Goal: Task Accomplishment & Management: Use online tool/utility

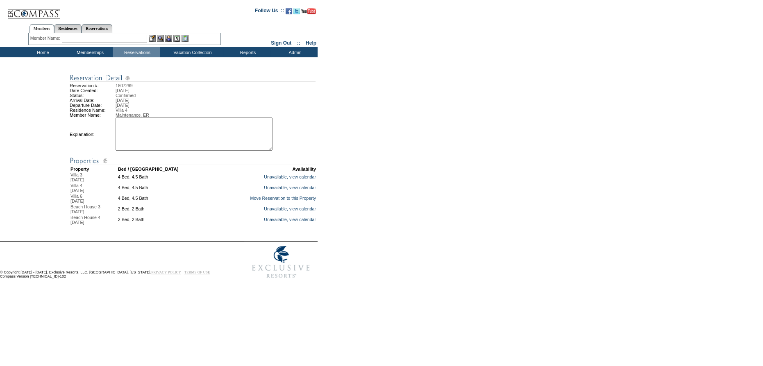
click at [147, 143] on textarea at bounding box center [193, 134] width 157 height 33
type textarea "t"
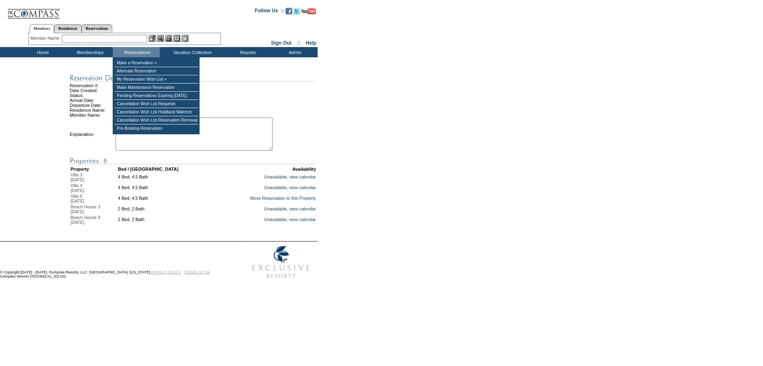
click at [99, 34] on div "Member Name: Destination or Residence: ReservationId:" at bounding box center [124, 39] width 192 height 12
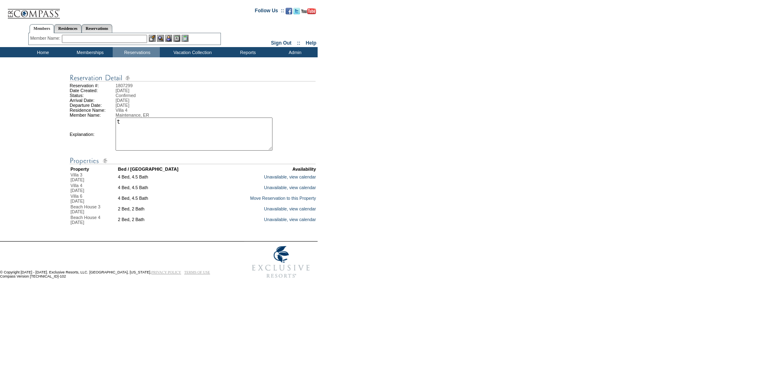
click at [87, 38] on input "text" at bounding box center [104, 39] width 85 height 8
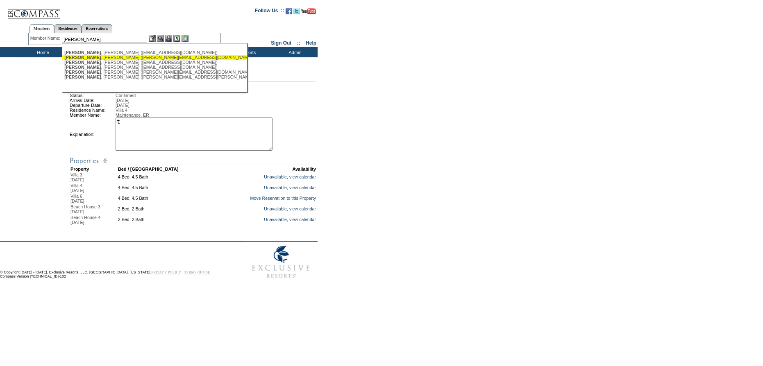
click at [109, 57] on div "Twomey , Heather (heathertwomey@me.com)" at bounding box center [154, 57] width 180 height 5
type input "Twomey, Heather (heathertwomey@me.com)"
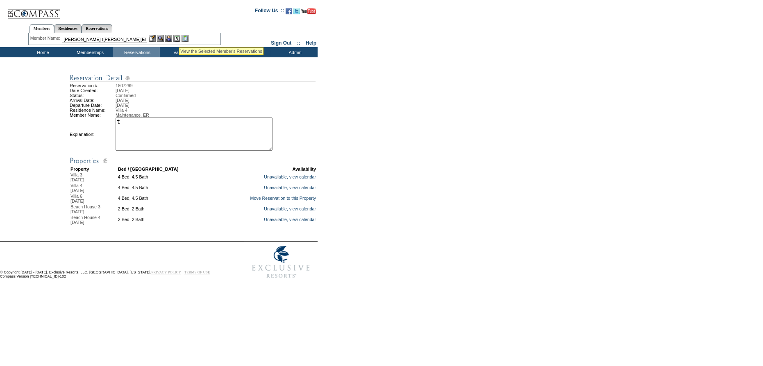
drag, startPoint x: 178, startPoint y: 37, endPoint x: 174, endPoint y: 43, distance: 6.8
click at [178, 38] on img at bounding box center [176, 38] width 7 height 7
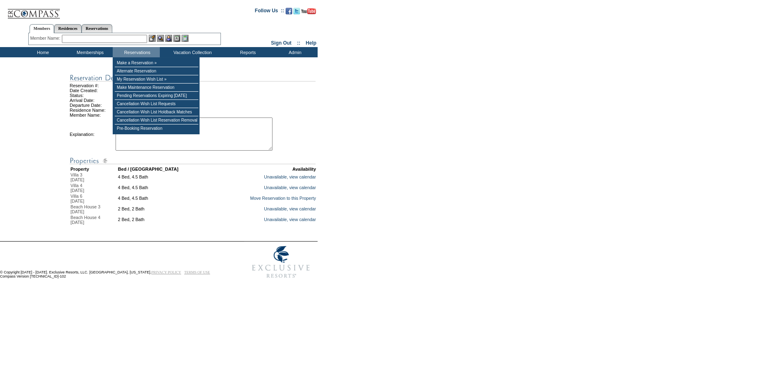
click at [322, 108] on div "Reservation #: 1807299 Date Created: [DATE] Status: Confirmed Arrival Date: [DA…" at bounding box center [380, 149] width 760 height 154
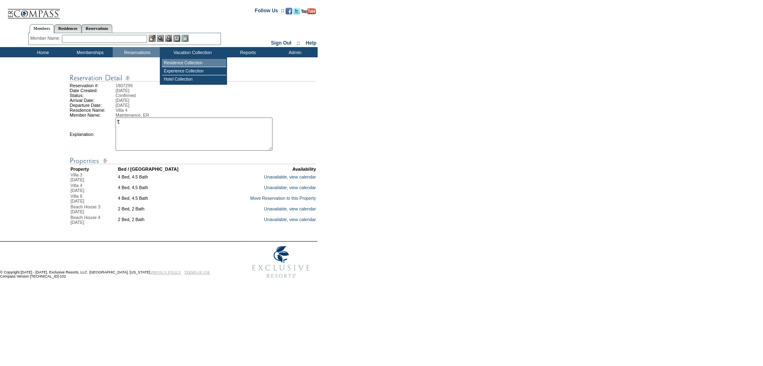
click at [192, 61] on td "Residence Collection" at bounding box center [194, 63] width 64 height 8
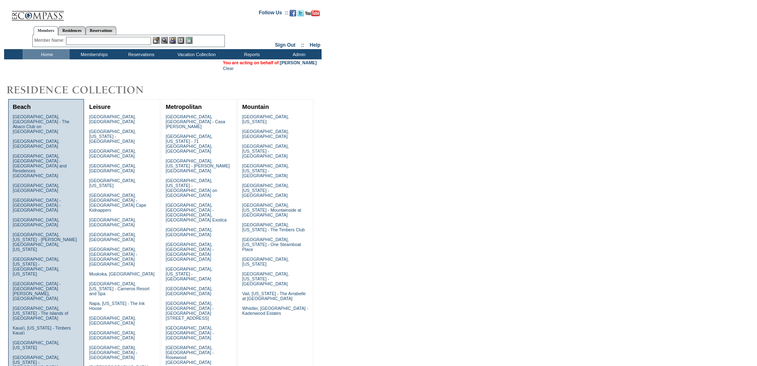
scroll to position [210, 0]
